Goal: Information Seeking & Learning: Learn about a topic

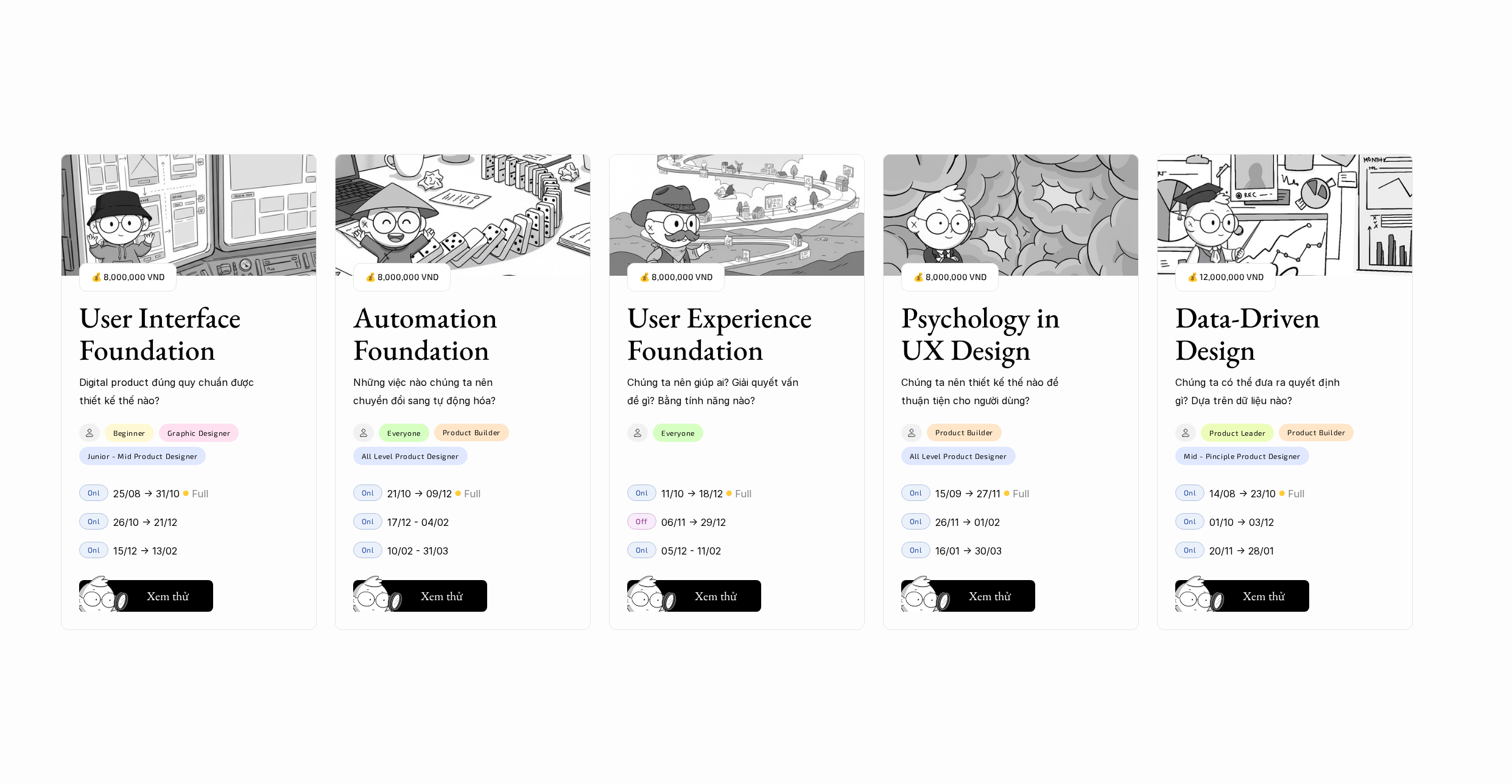
scroll to position [1362, 0]
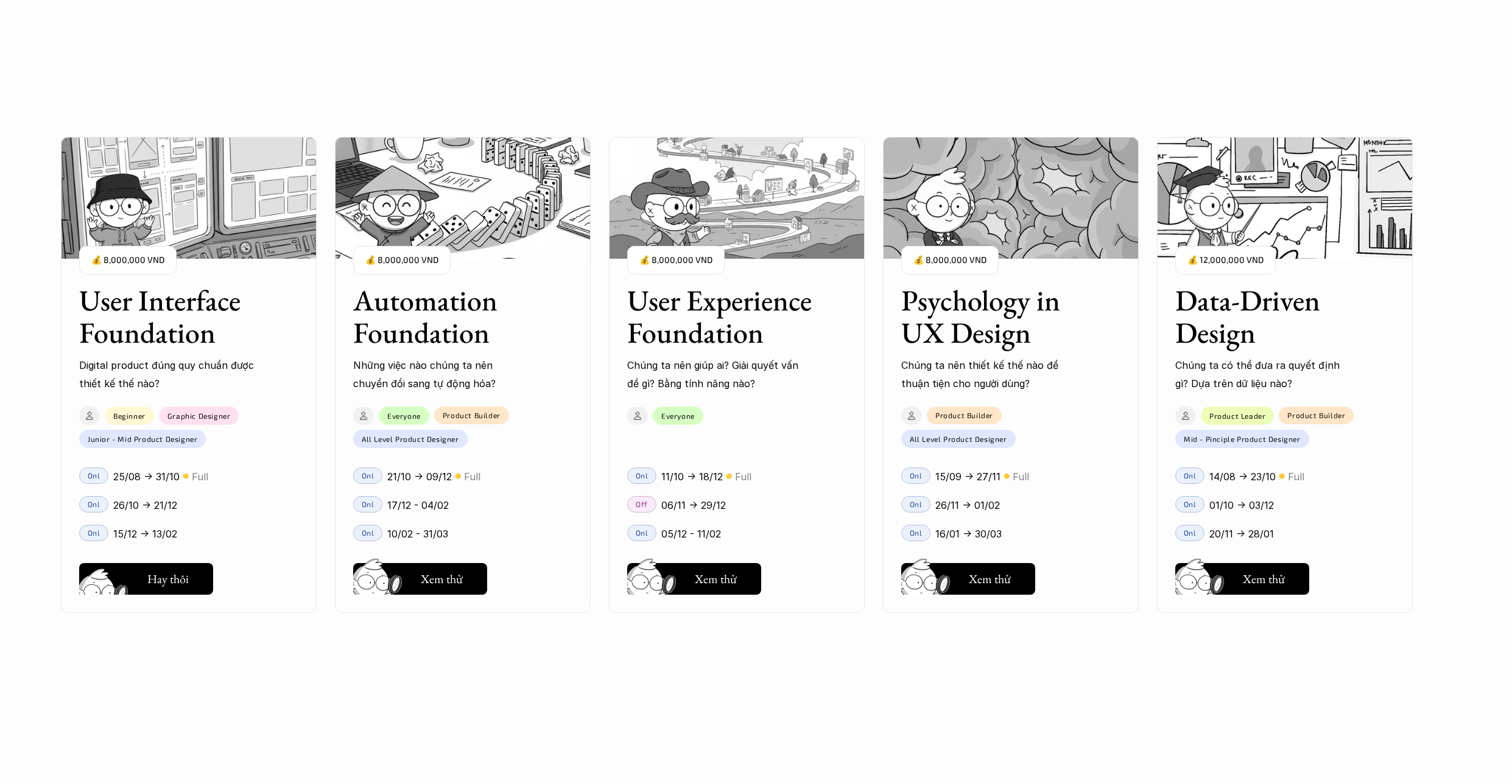
click at [152, 581] on h5 "Xem thử" at bounding box center [168, 581] width 42 height 17
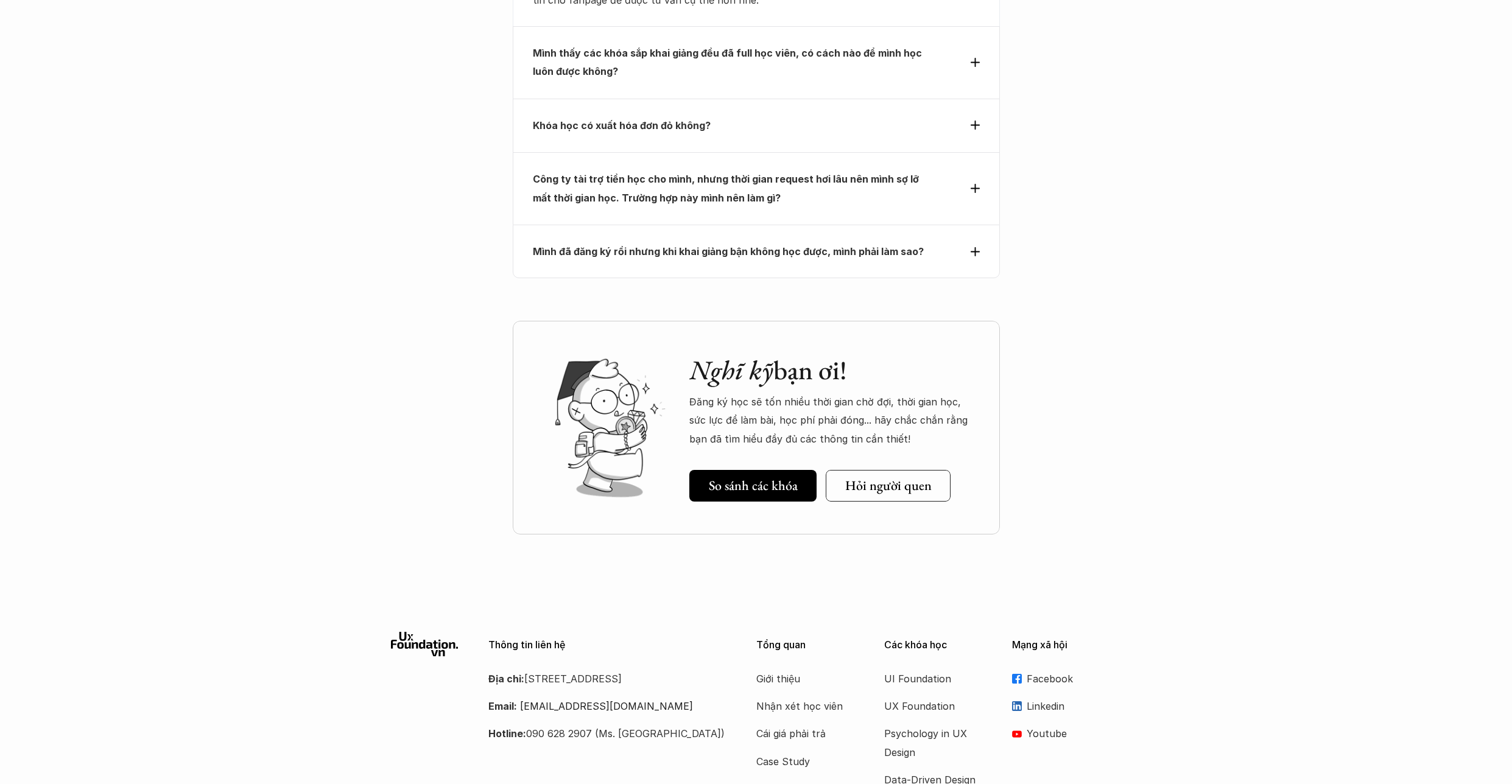
scroll to position [4115, 0]
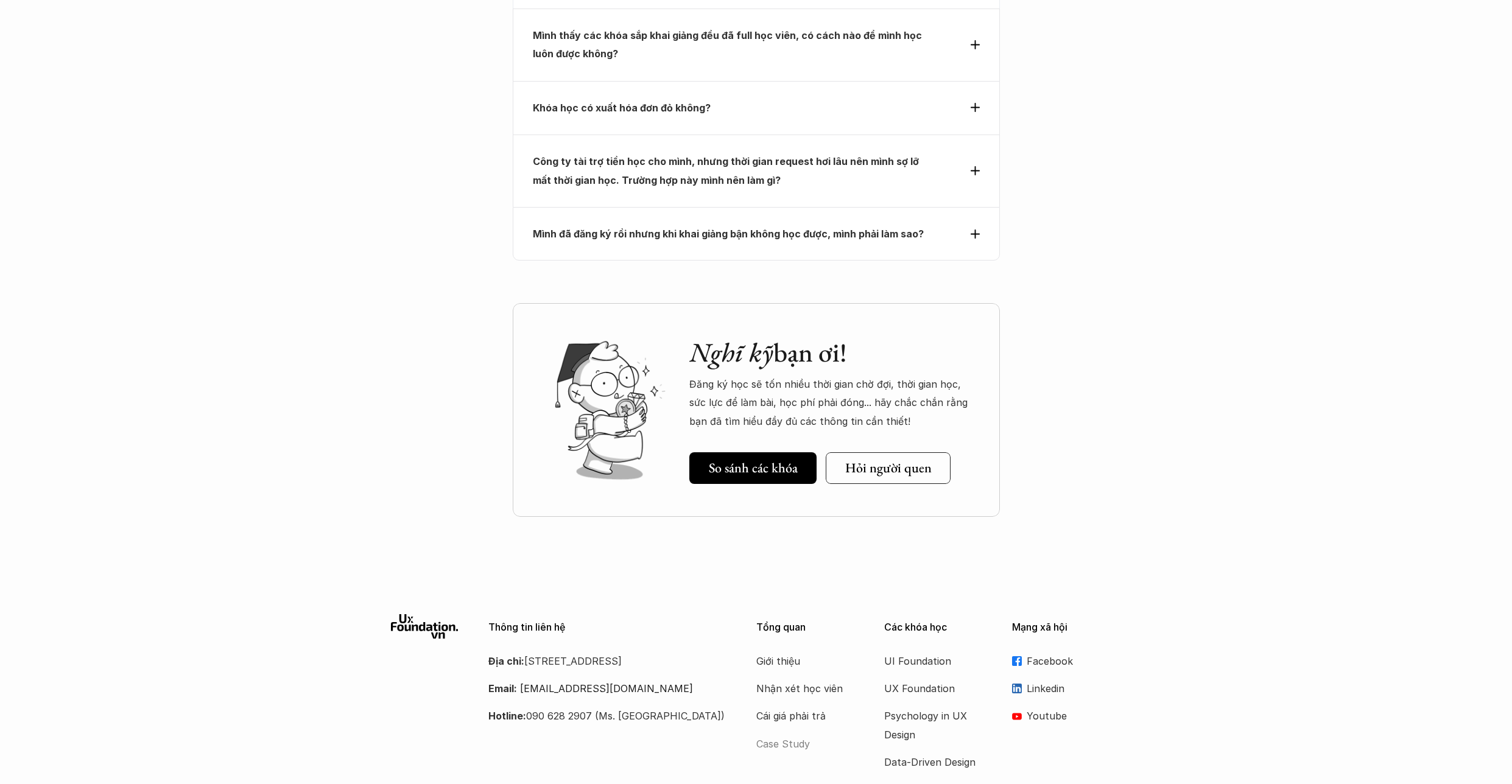
click at [797, 735] on p "Case Study" at bounding box center [805, 743] width 98 height 18
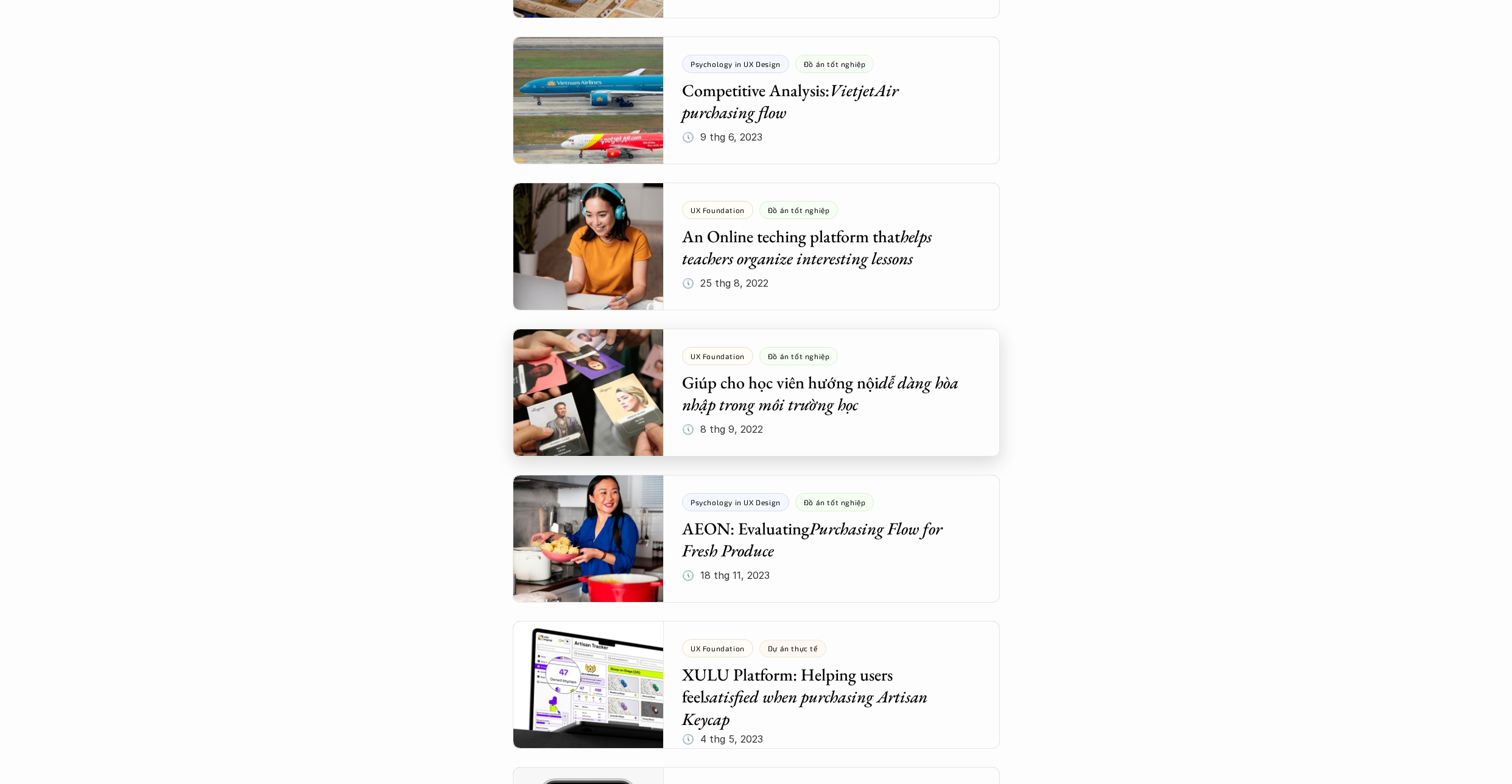
scroll to position [4545, 0]
